Goal: Check status: Check status

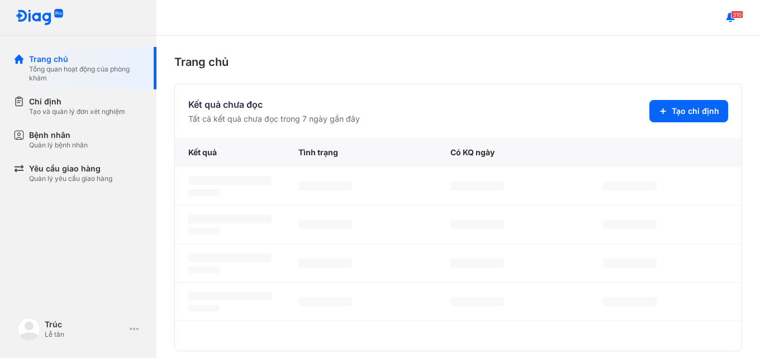
click at [106, 111] on div "Tạo và quản lý đơn xét nghiệm" at bounding box center [77, 111] width 96 height 9
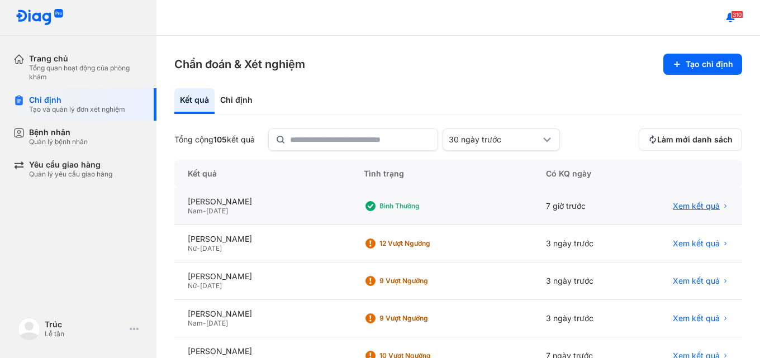
click at [685, 206] on span "Xem kết quả" at bounding box center [696, 206] width 47 height 10
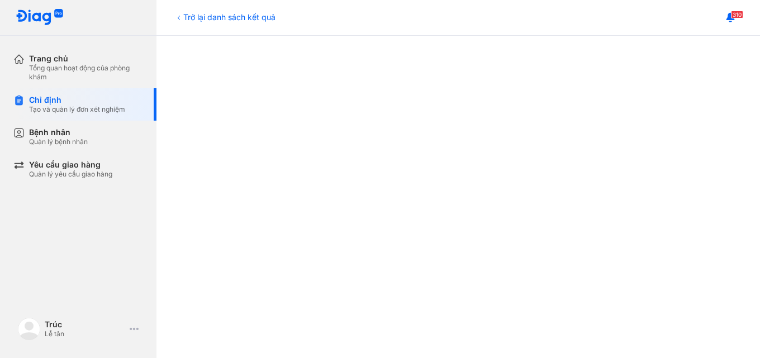
scroll to position [224, 0]
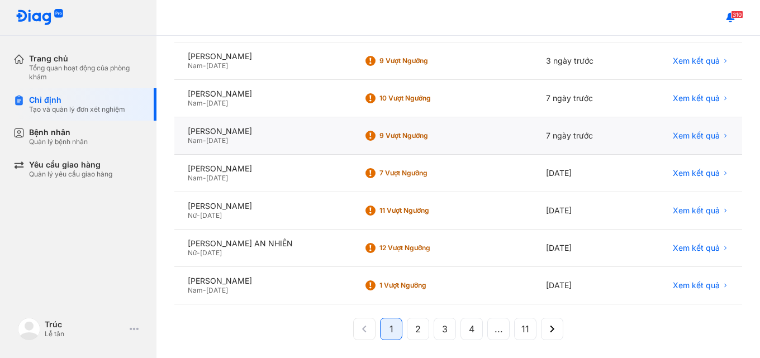
scroll to position [262, 0]
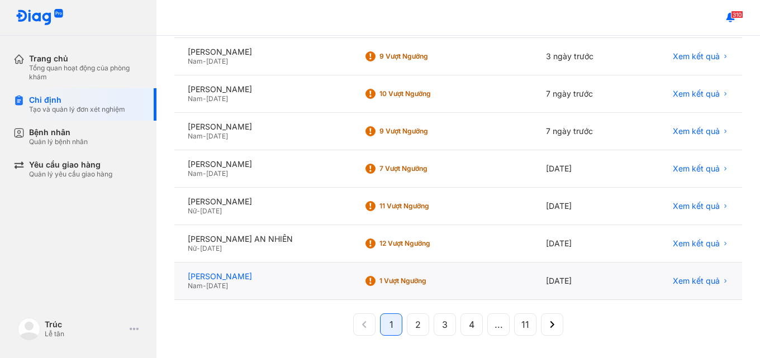
click at [313, 274] on div "[PERSON_NAME]" at bounding box center [262, 277] width 149 height 10
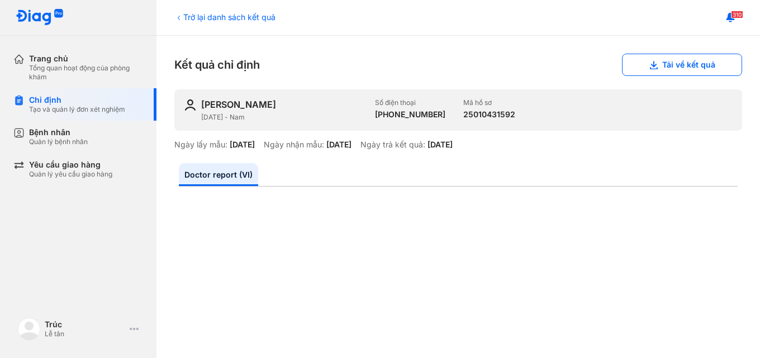
scroll to position [280, 0]
